Goal: Information Seeking & Learning: Find specific page/section

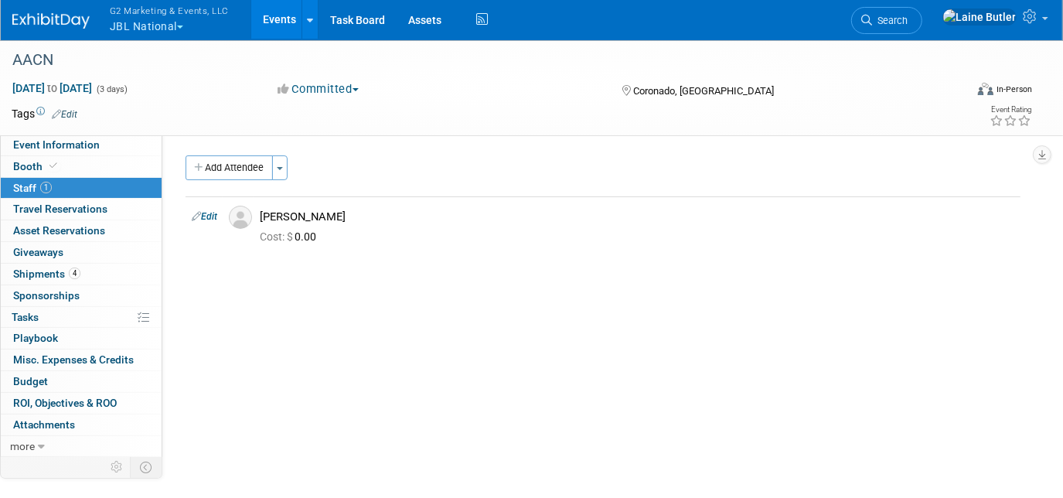
click at [80, 14] on img at bounding box center [50, 20] width 77 height 15
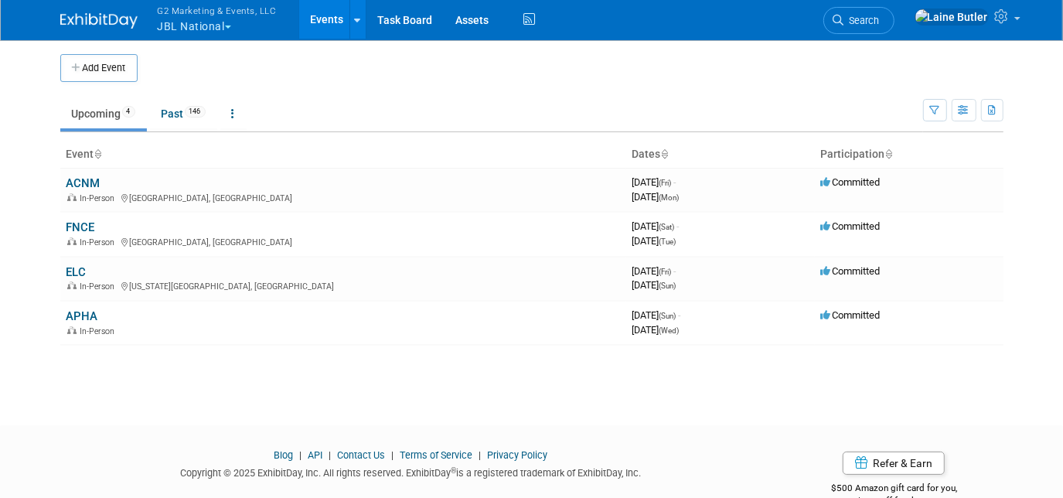
click at [206, 39] on body "G2 Marketing & Events, LLC JBL National Explore: My Workspaces 13 Go to Workspa…" at bounding box center [531, 249] width 1063 height 498
click at [210, 33] on button "G2 Marketing & Events, LLC JBL National" at bounding box center [226, 20] width 140 height 40
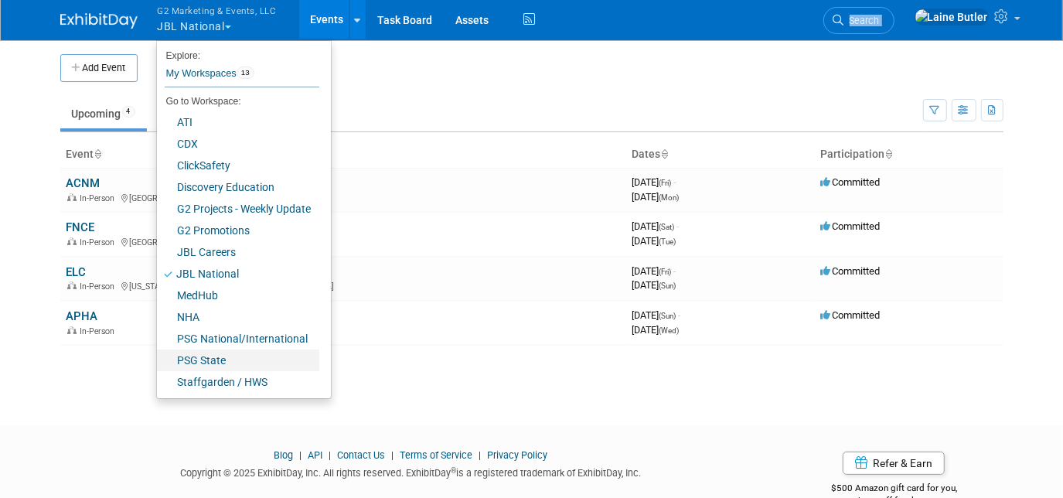
click at [236, 352] on link "PSG State" at bounding box center [238, 360] width 162 height 22
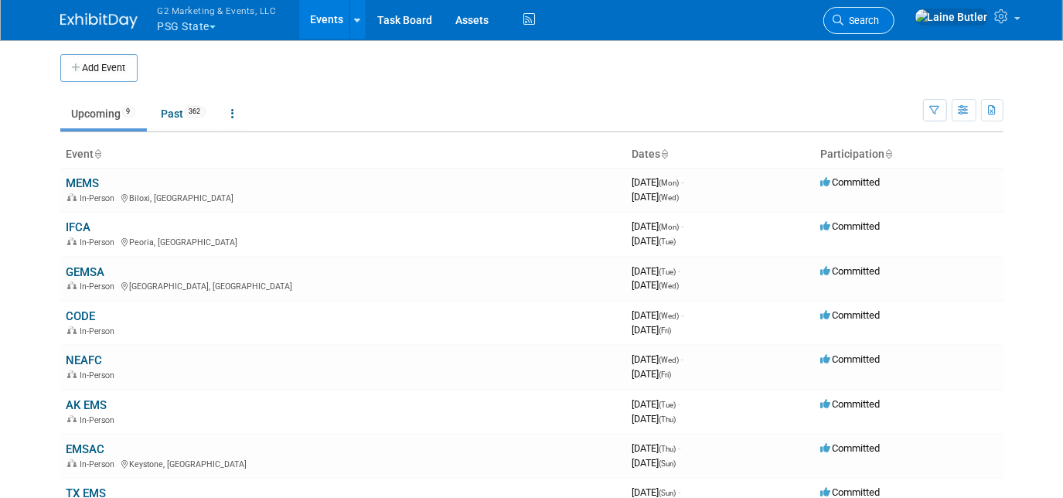
click at [894, 14] on link "Search" at bounding box center [858, 20] width 71 height 27
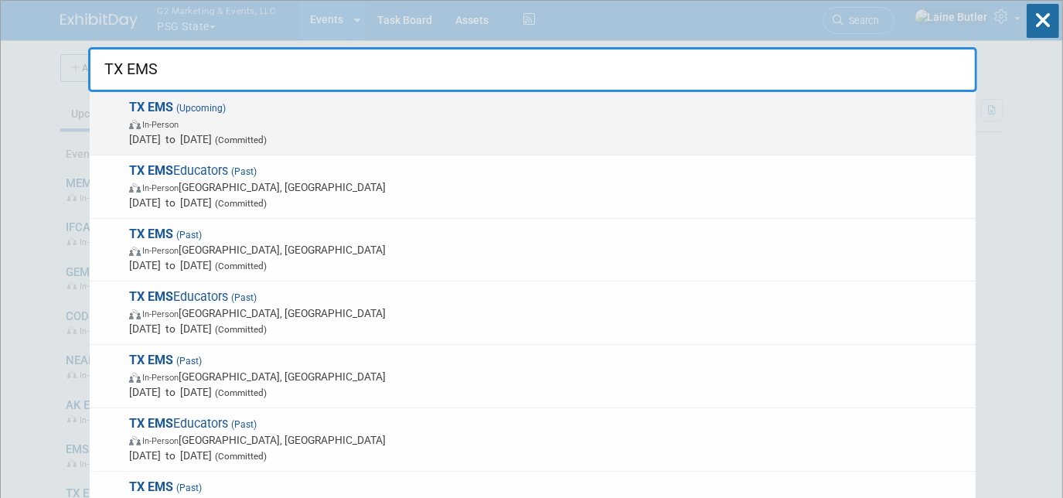
type input "TX EMS"
click at [525, 123] on span "In-Person" at bounding box center [548, 123] width 838 height 15
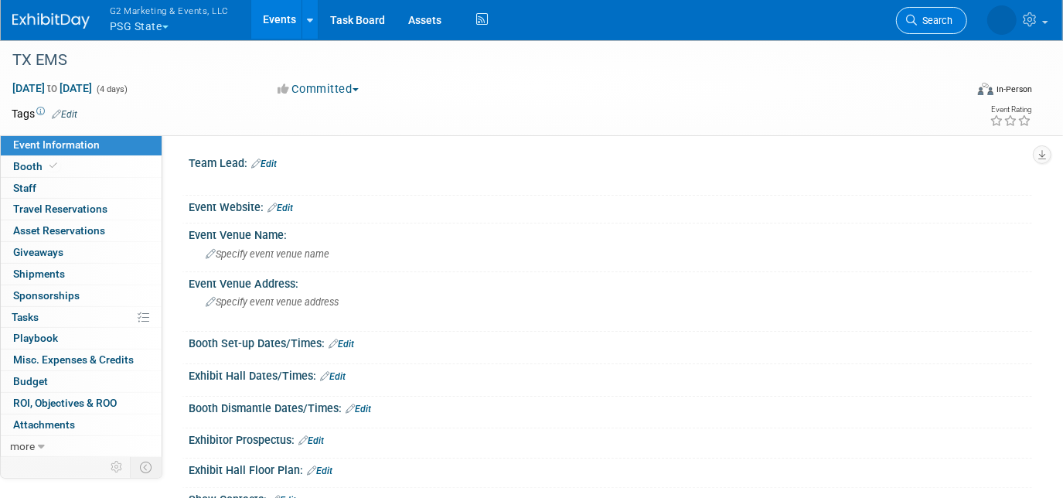
click at [935, 19] on span "Search" at bounding box center [934, 21] width 36 height 12
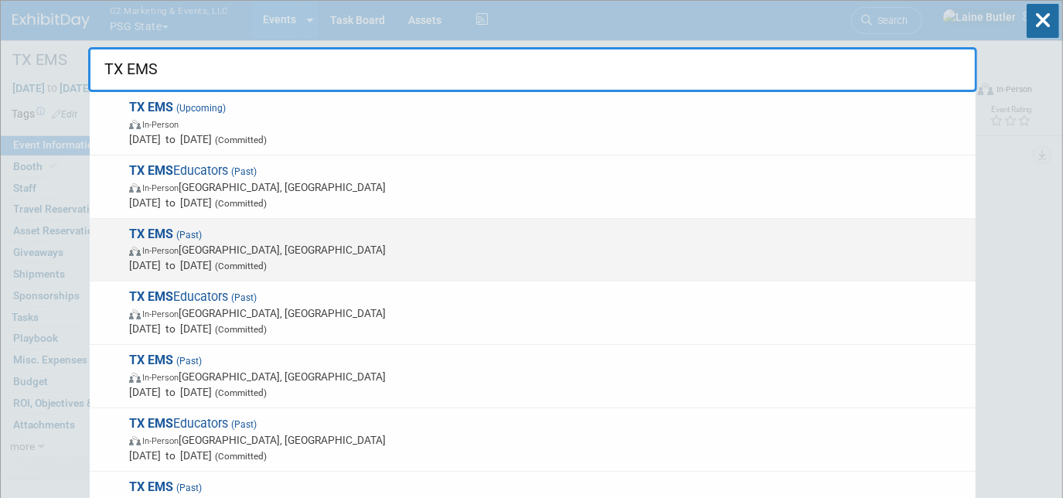
type input "TX EMS"
click at [357, 253] on span "In-Person Fort Worth, TX" at bounding box center [548, 249] width 838 height 15
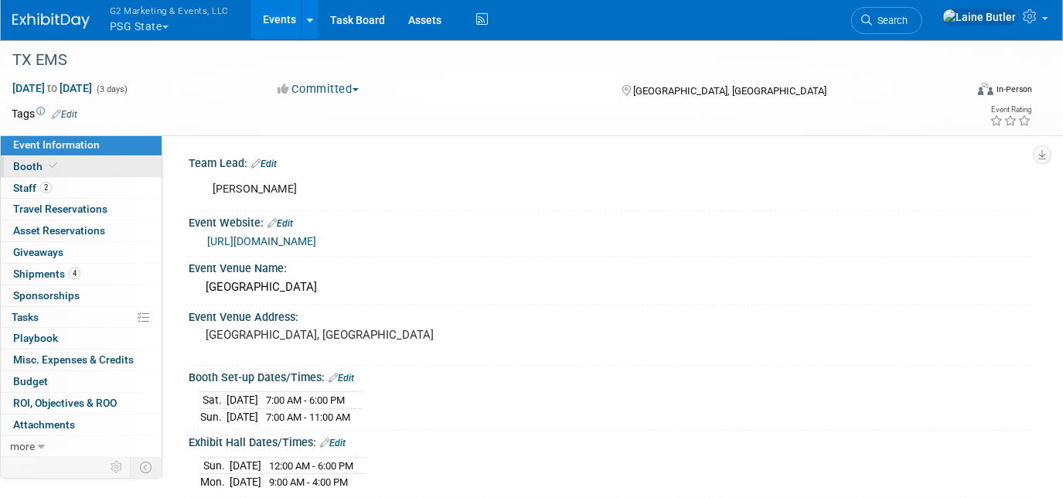
click at [39, 162] on span "Booth" at bounding box center [36, 166] width 47 height 12
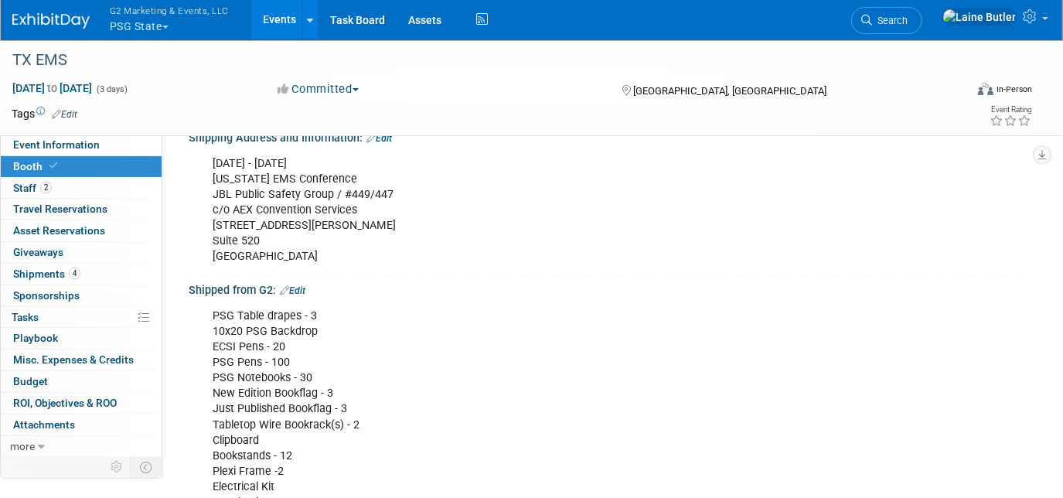
scroll to position [421, 0]
